Goal: Task Accomplishment & Management: Use online tool/utility

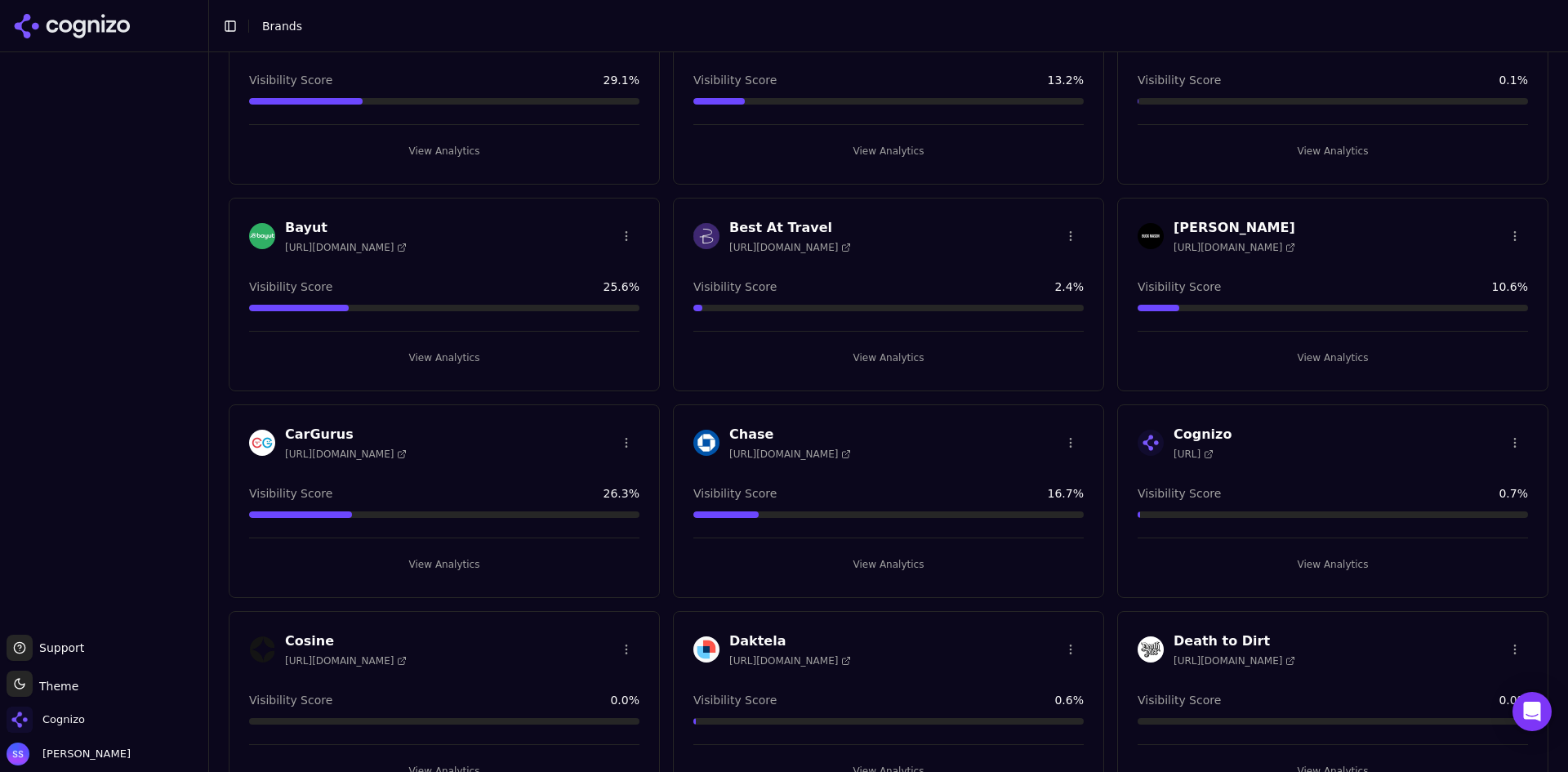
scroll to position [163, 0]
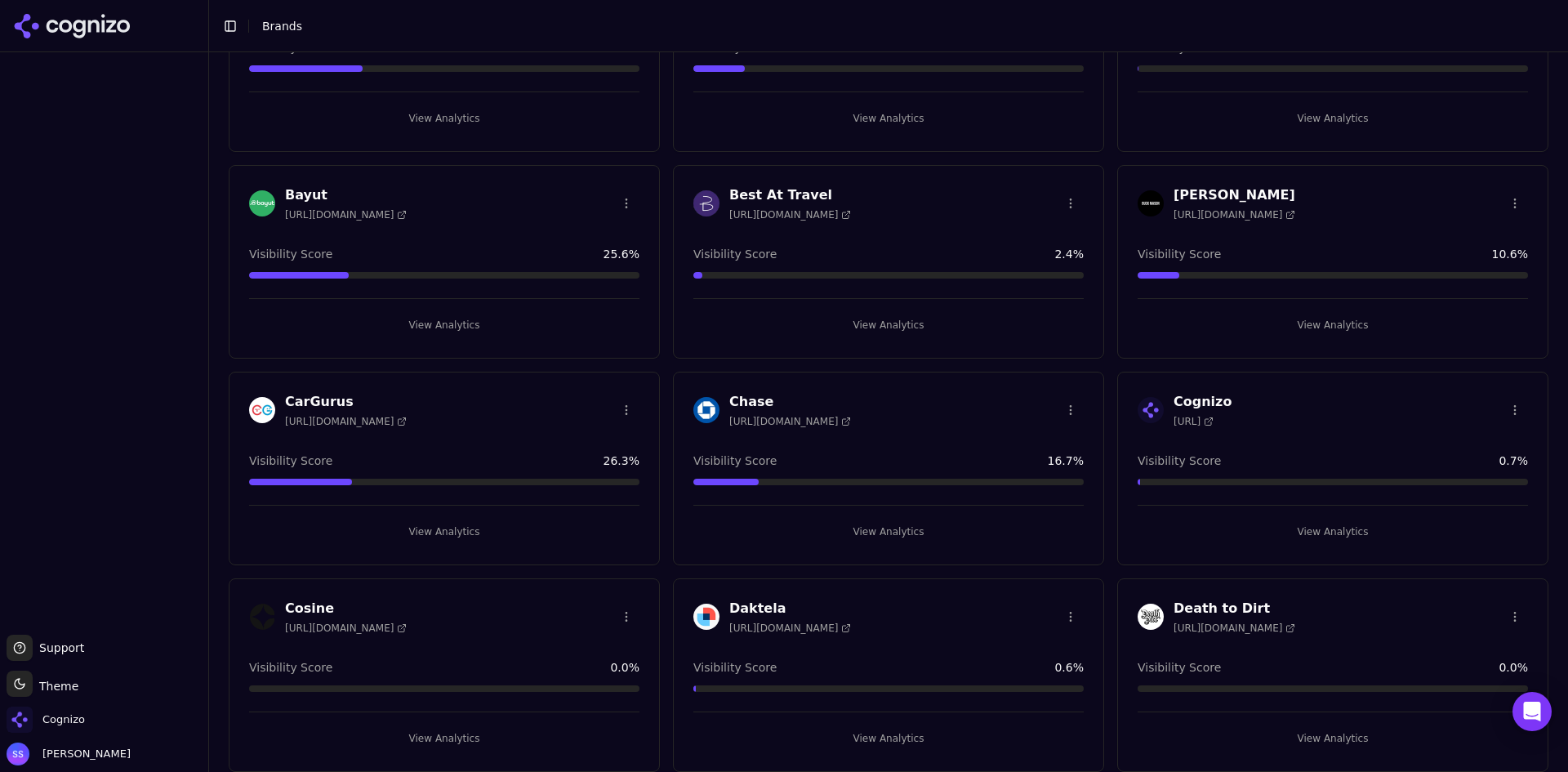
click at [1309, 528] on button "View Analytics" at bounding box center [1333, 531] width 391 height 26
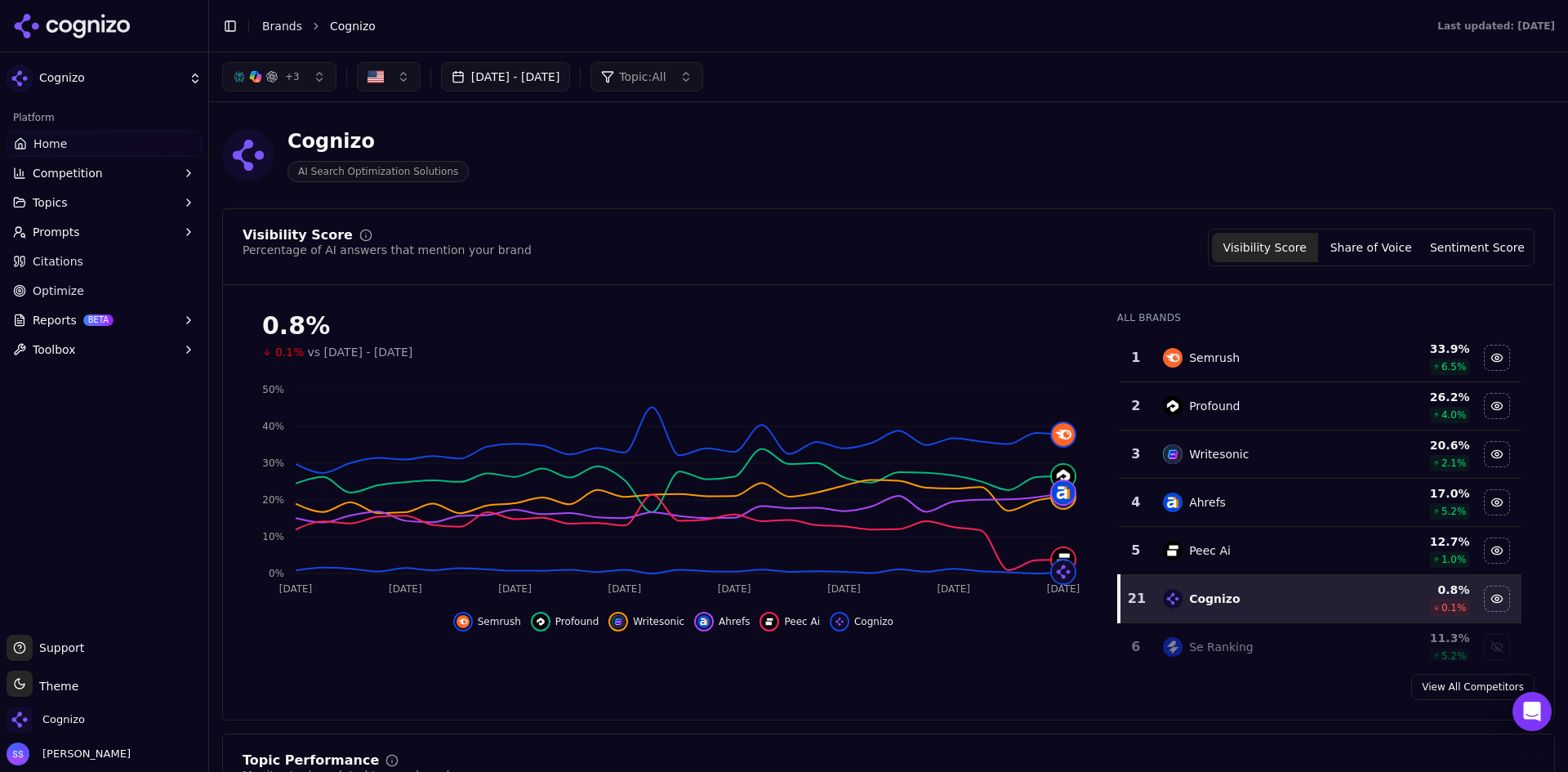
click at [600, 196] on header "Cognizo AI Search Optimization Solutions" at bounding box center [888, 161] width 1333 height 93
click at [61, 286] on span "Optimize" at bounding box center [58, 290] width 51 height 16
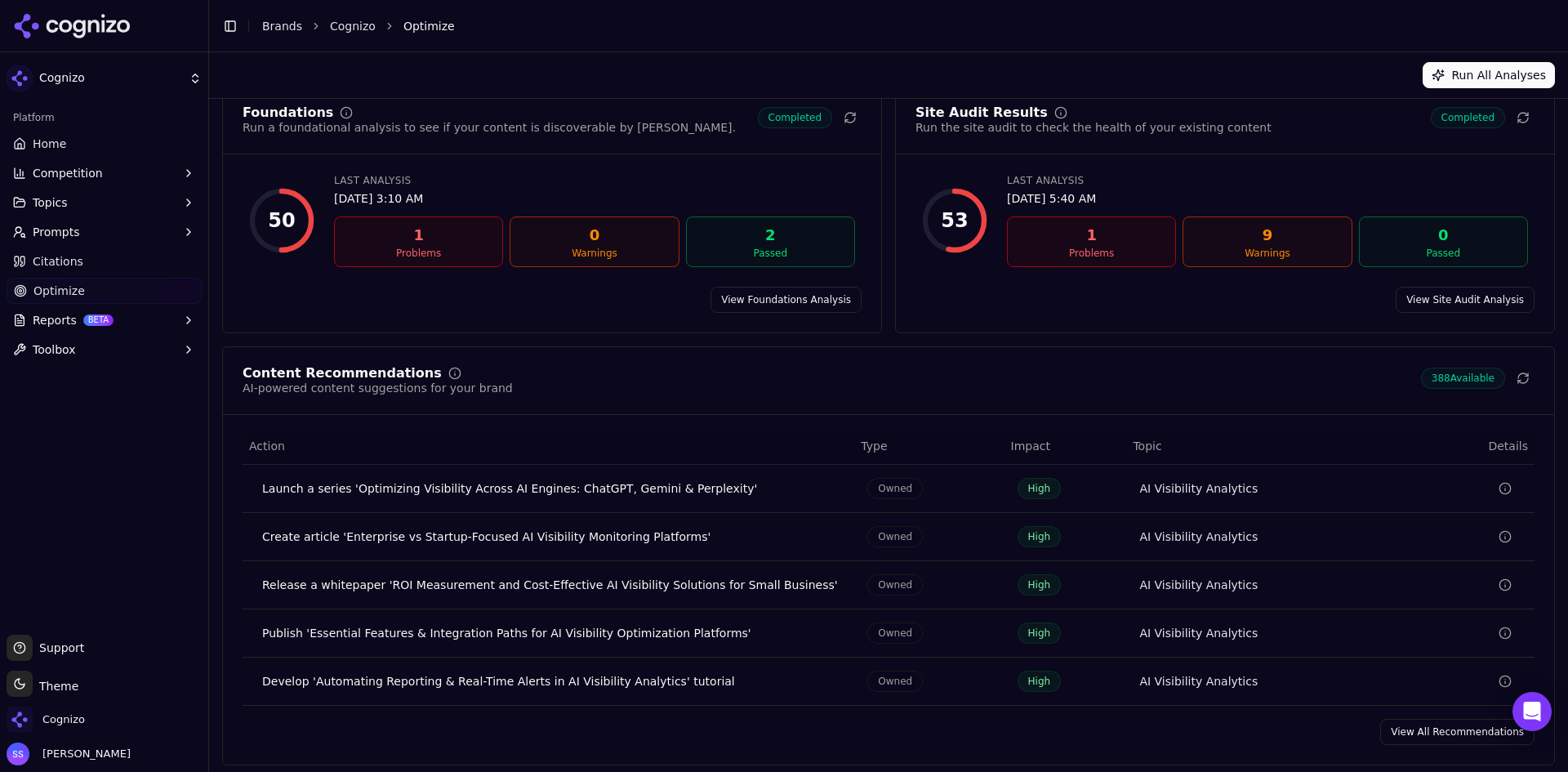
scroll to position [75, 0]
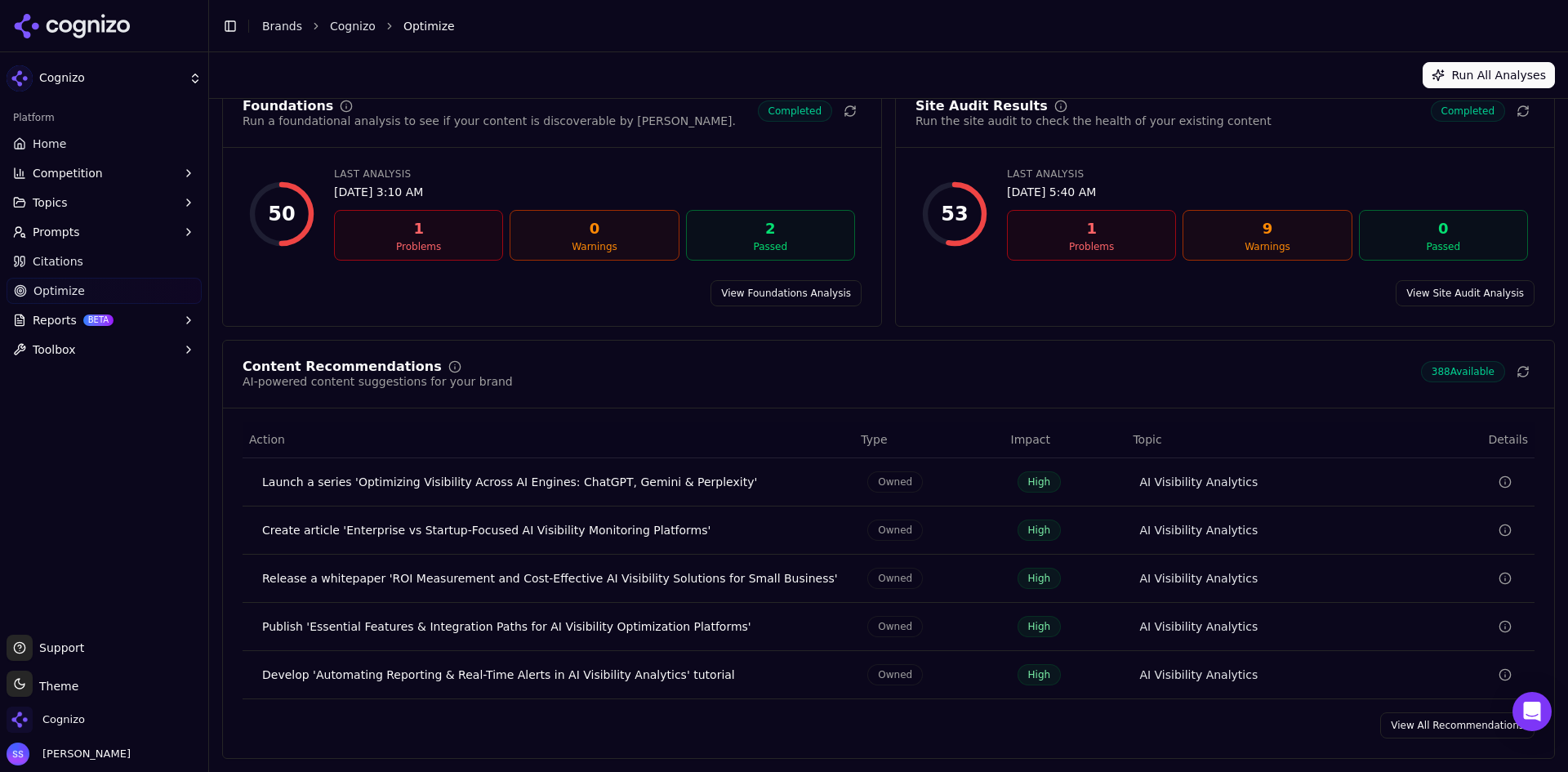
click at [1414, 729] on link "View All Recommendations" at bounding box center [1458, 725] width 155 height 26
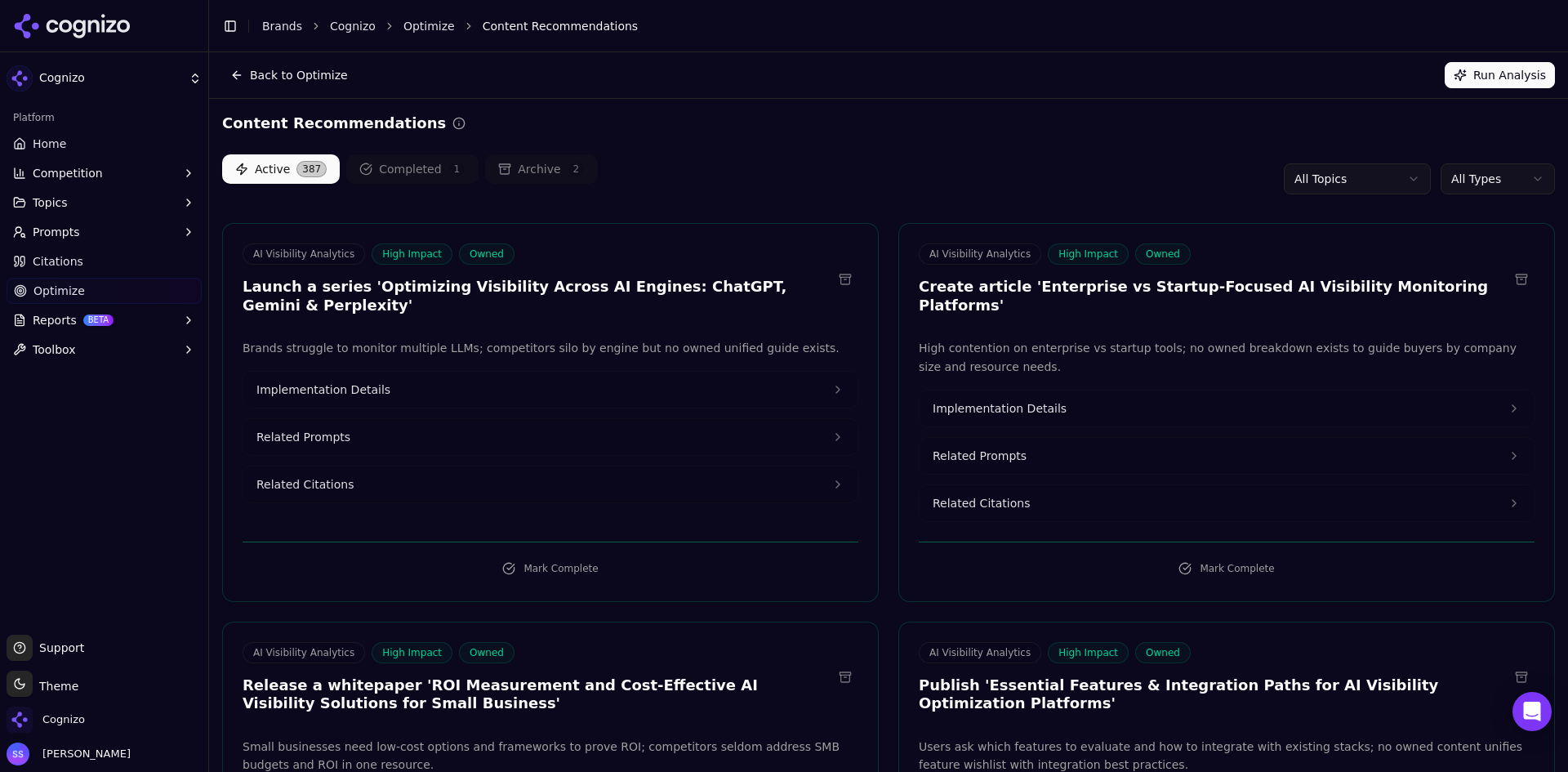
click at [604, 555] on button "Mark Complete" at bounding box center [550, 568] width 616 height 26
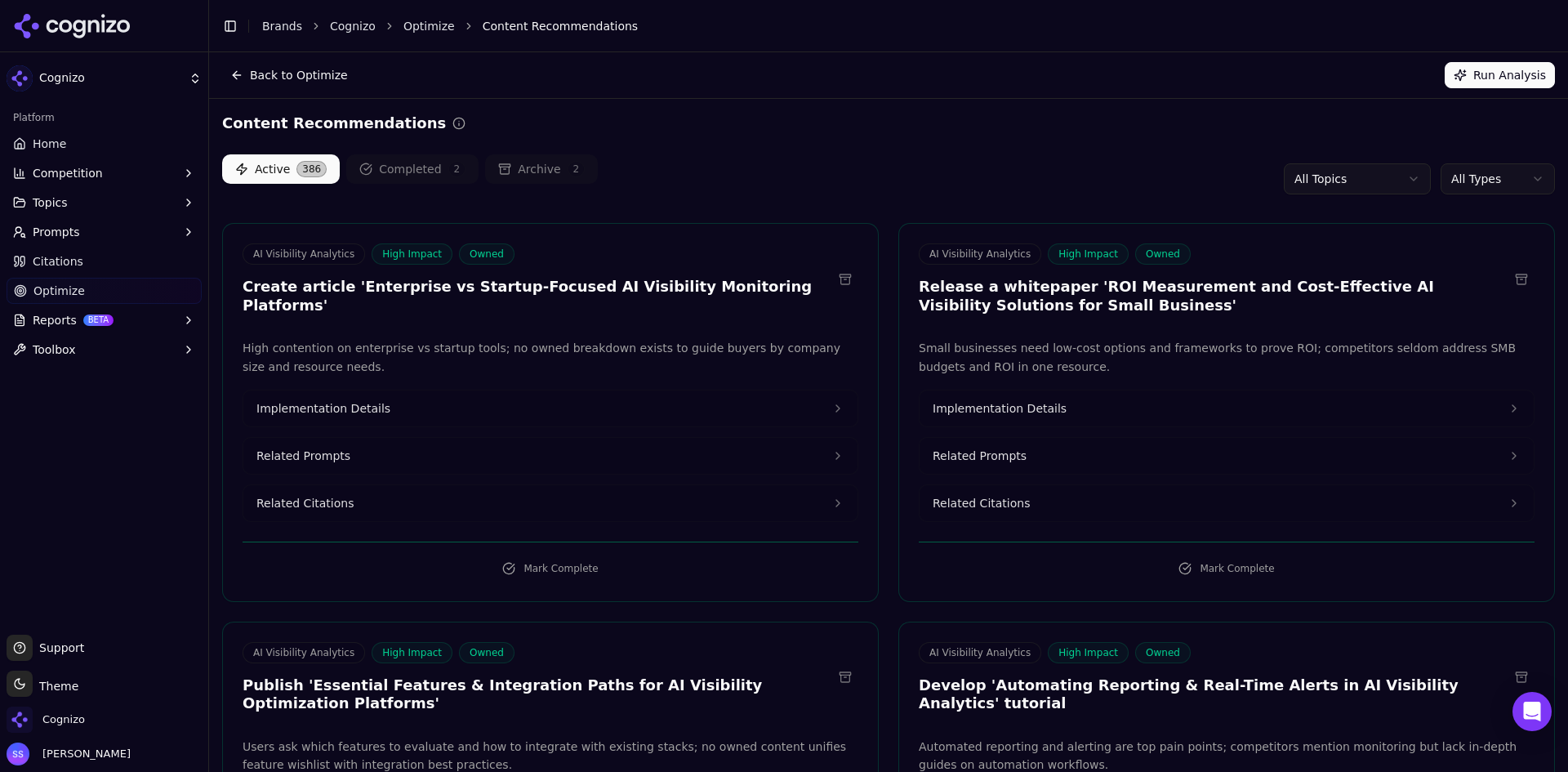
click at [1510, 277] on button at bounding box center [1521, 279] width 26 height 26
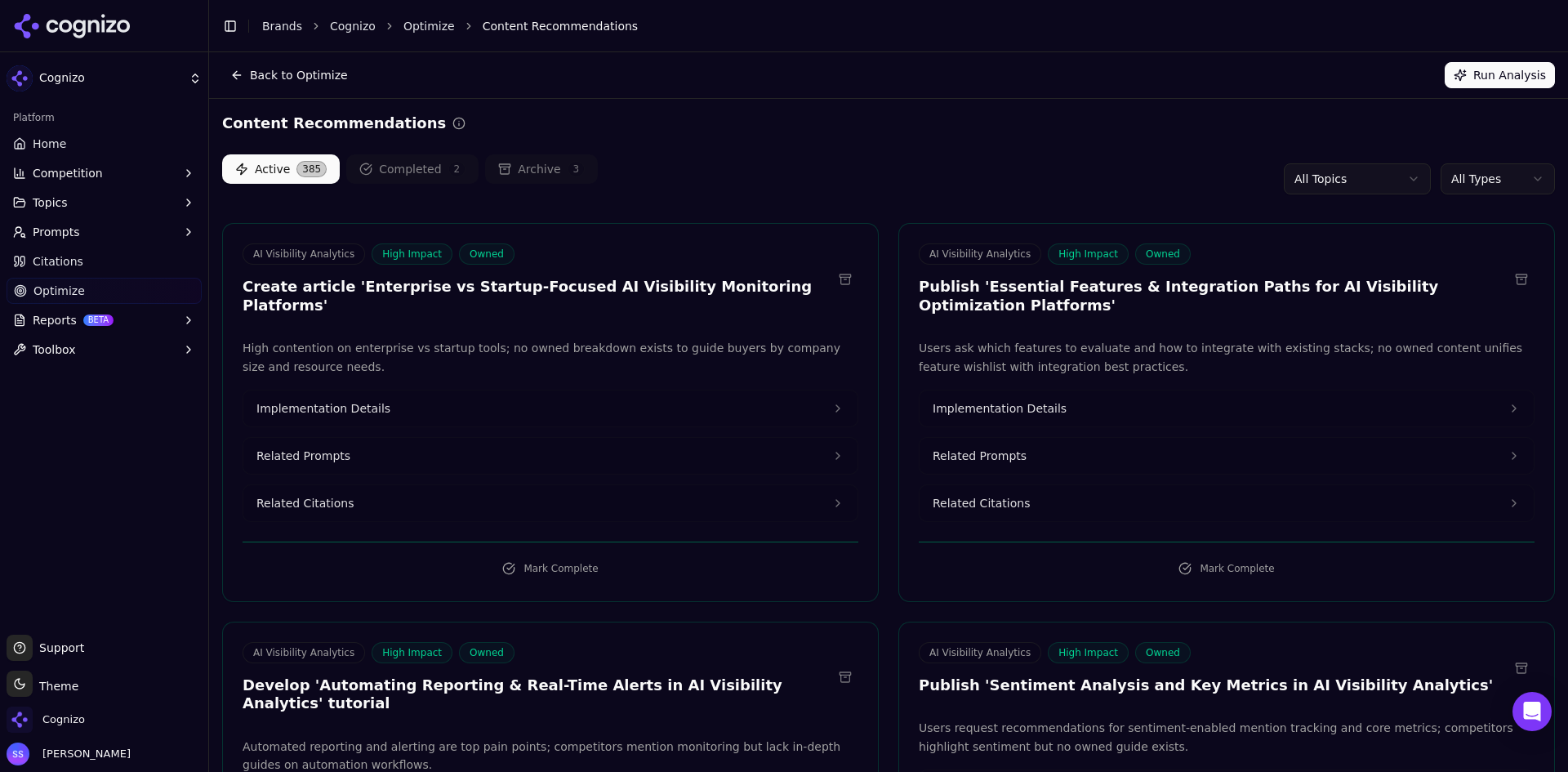
click at [500, 156] on button "Archive 3" at bounding box center [541, 169] width 113 height 29
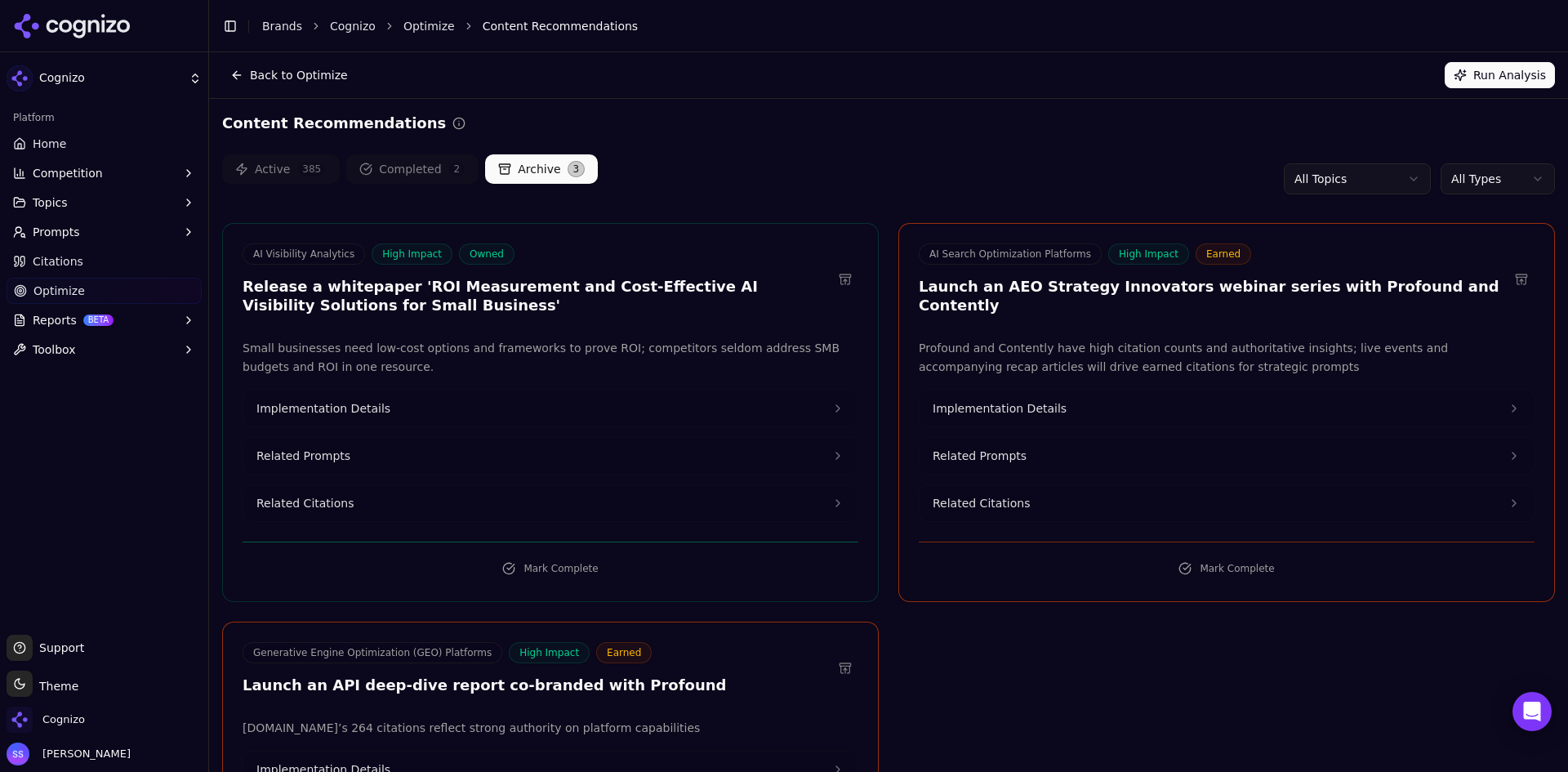
click at [841, 278] on button at bounding box center [845, 279] width 26 height 26
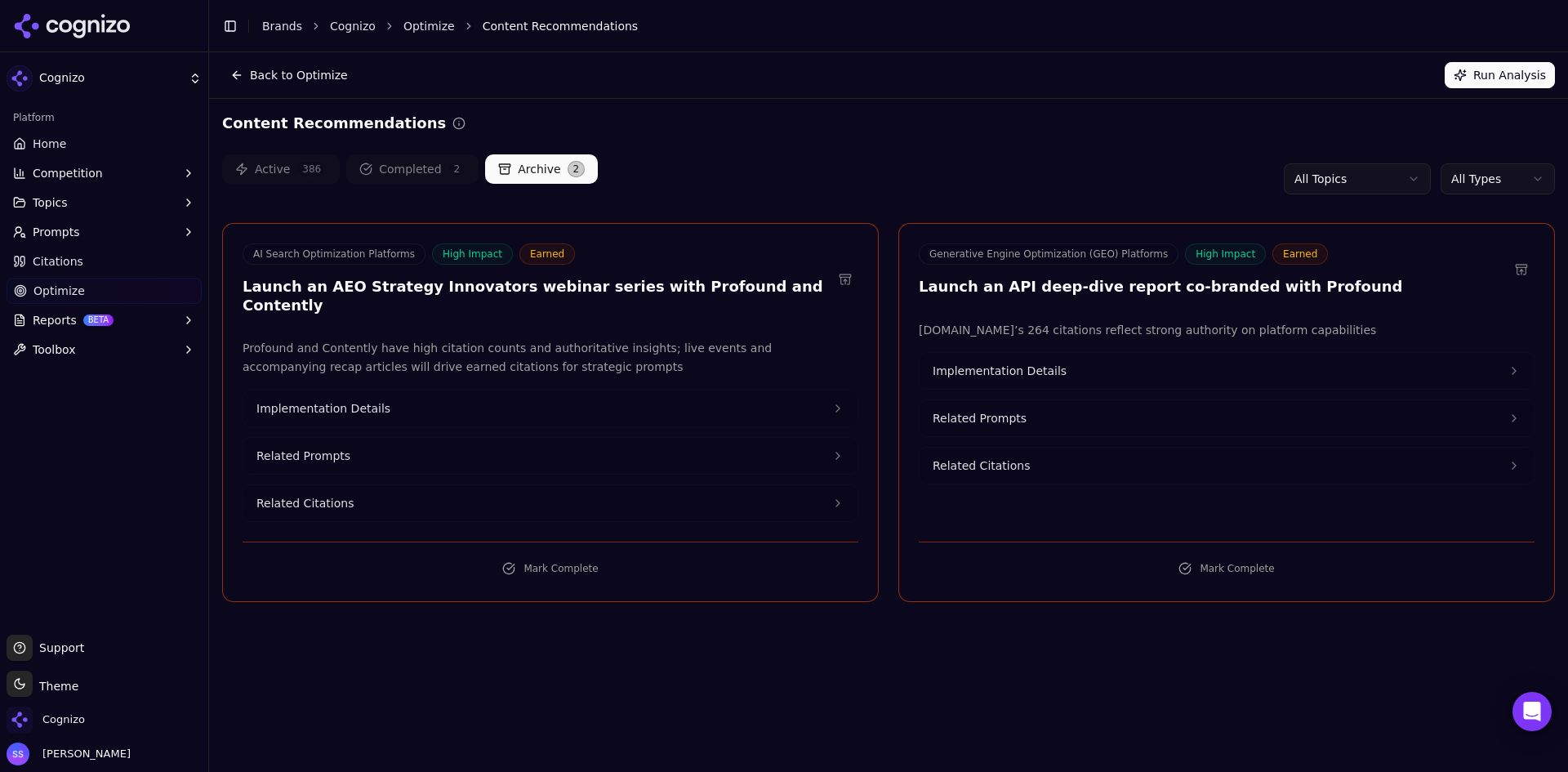
click at [391, 164] on button "Completed 2" at bounding box center [412, 169] width 132 height 29
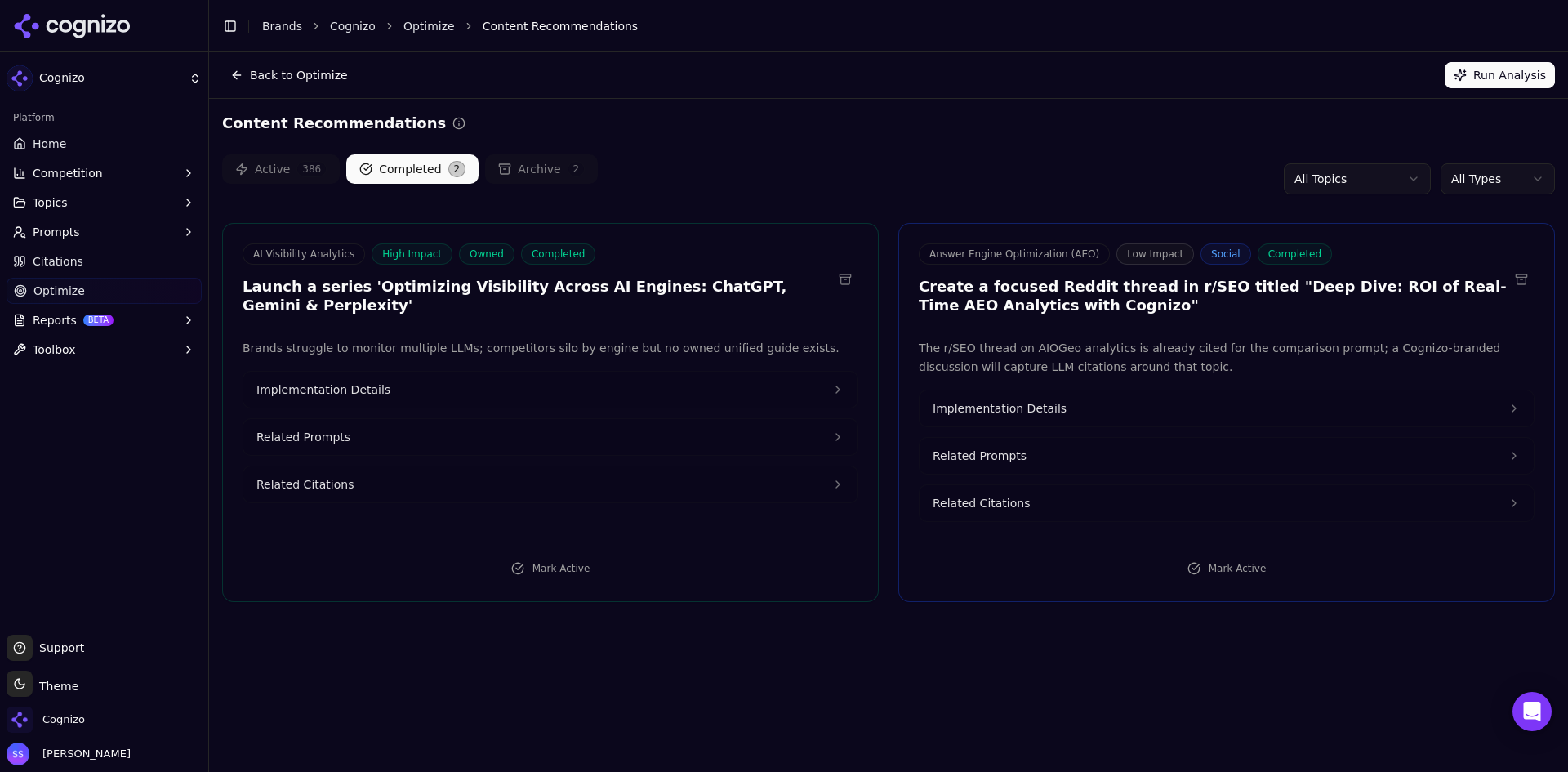
click at [276, 160] on button "Active 386" at bounding box center [281, 169] width 118 height 29
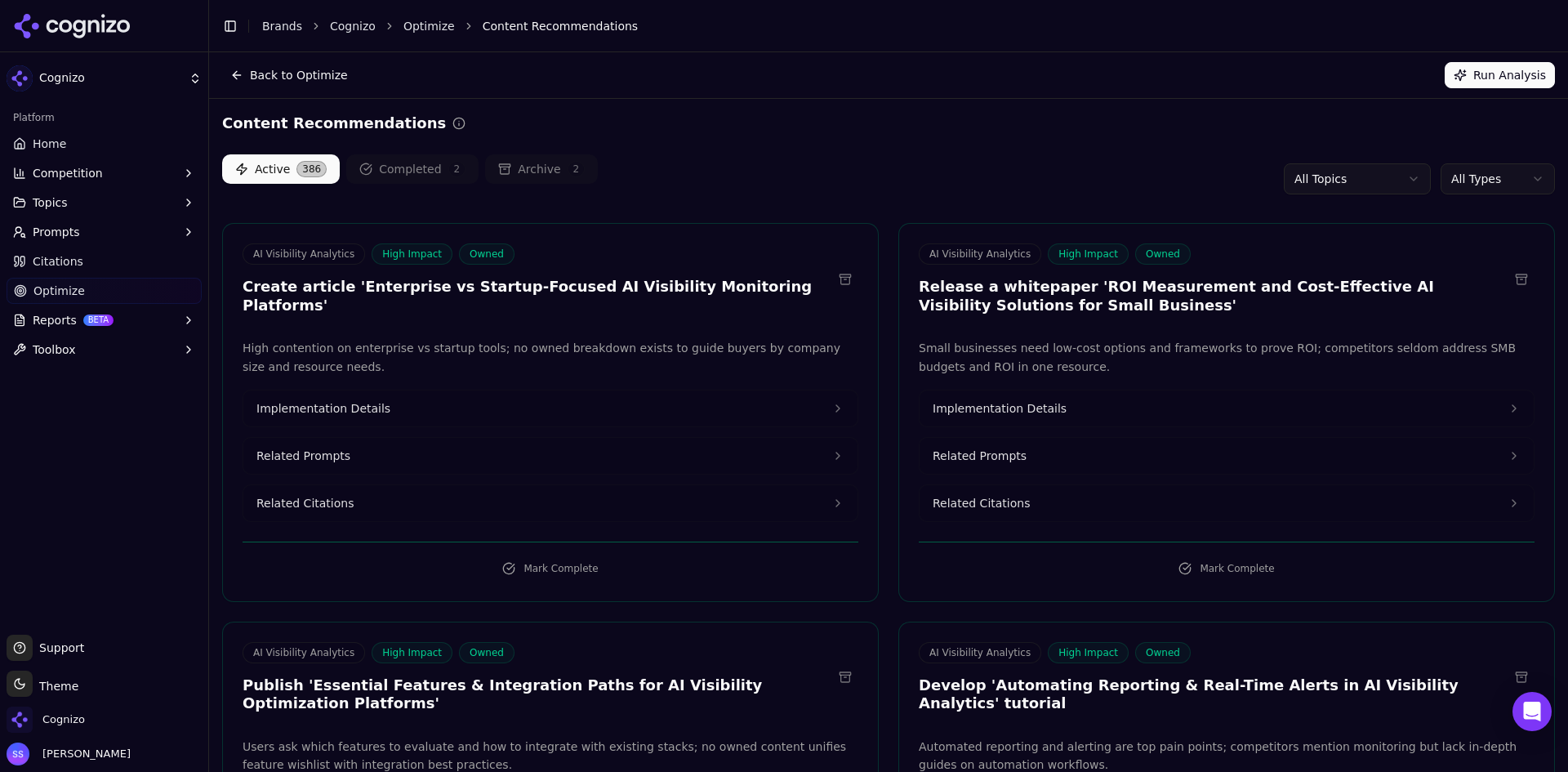
click at [387, 168] on button "Completed 2" at bounding box center [412, 169] width 132 height 29
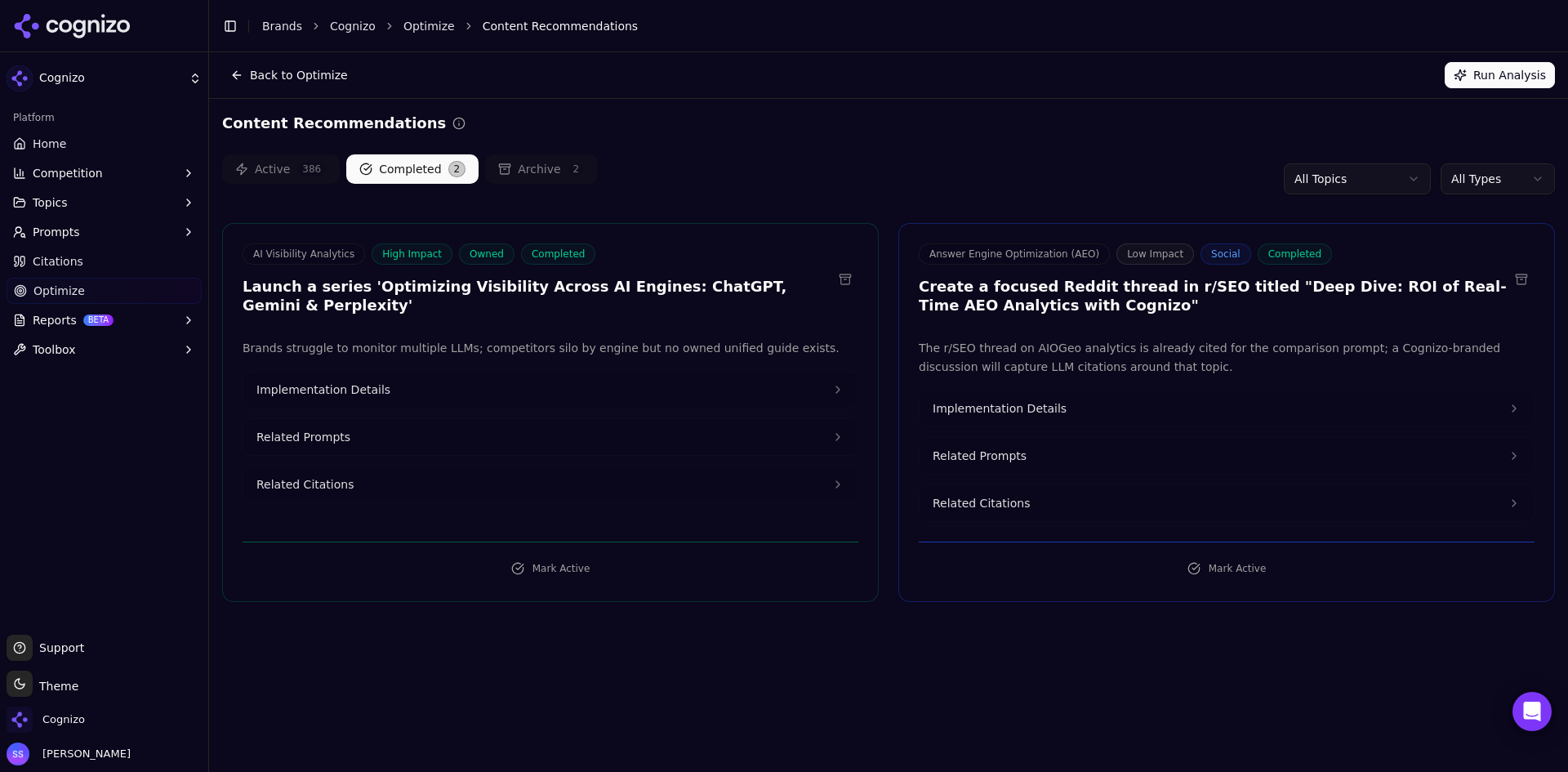
click at [500, 572] on button "Mark Active" at bounding box center [550, 568] width 616 height 26
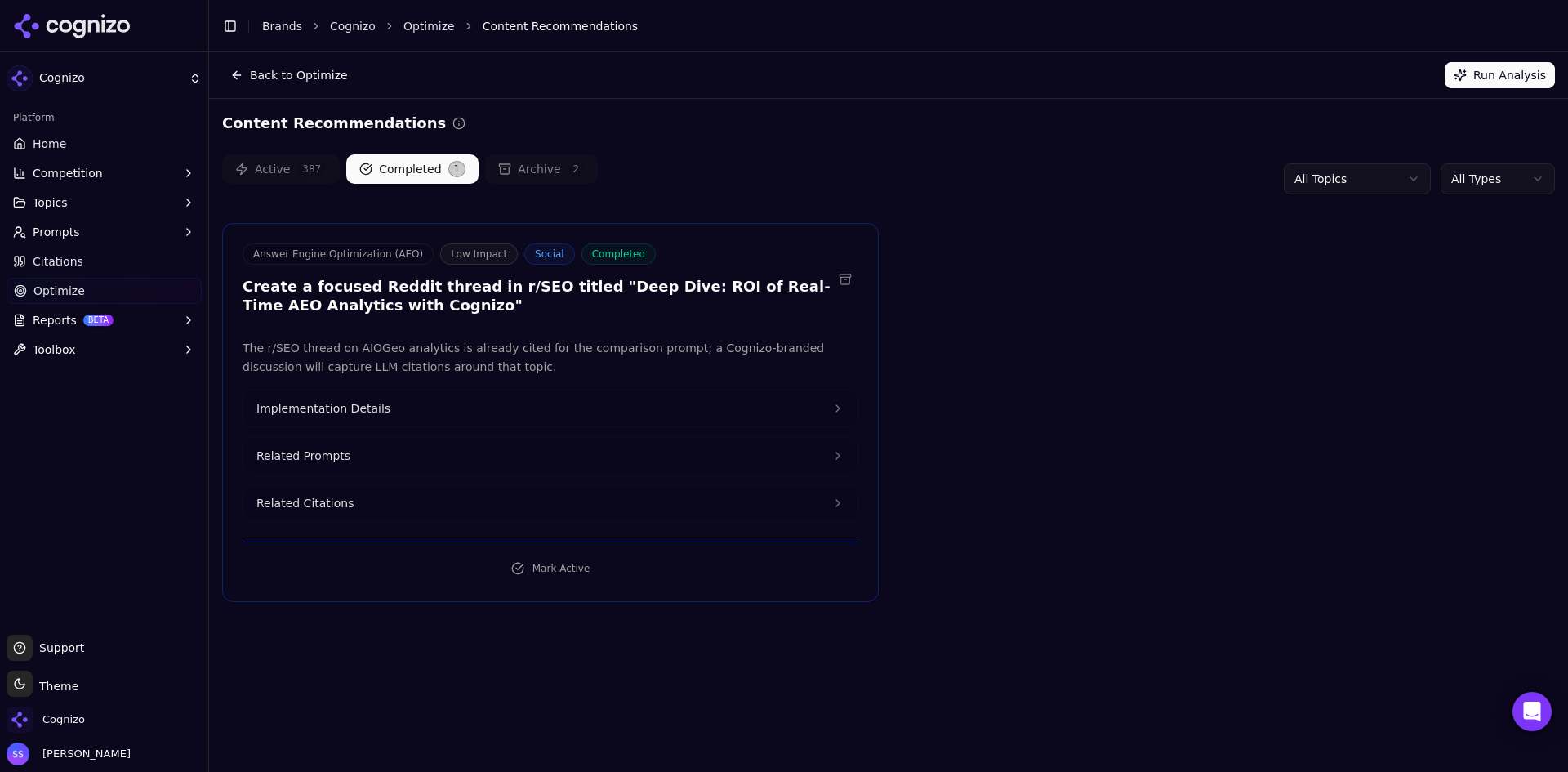
click at [272, 165] on button "Active 387" at bounding box center [281, 169] width 118 height 29
